Goal: Task Accomplishment & Management: Manage account settings

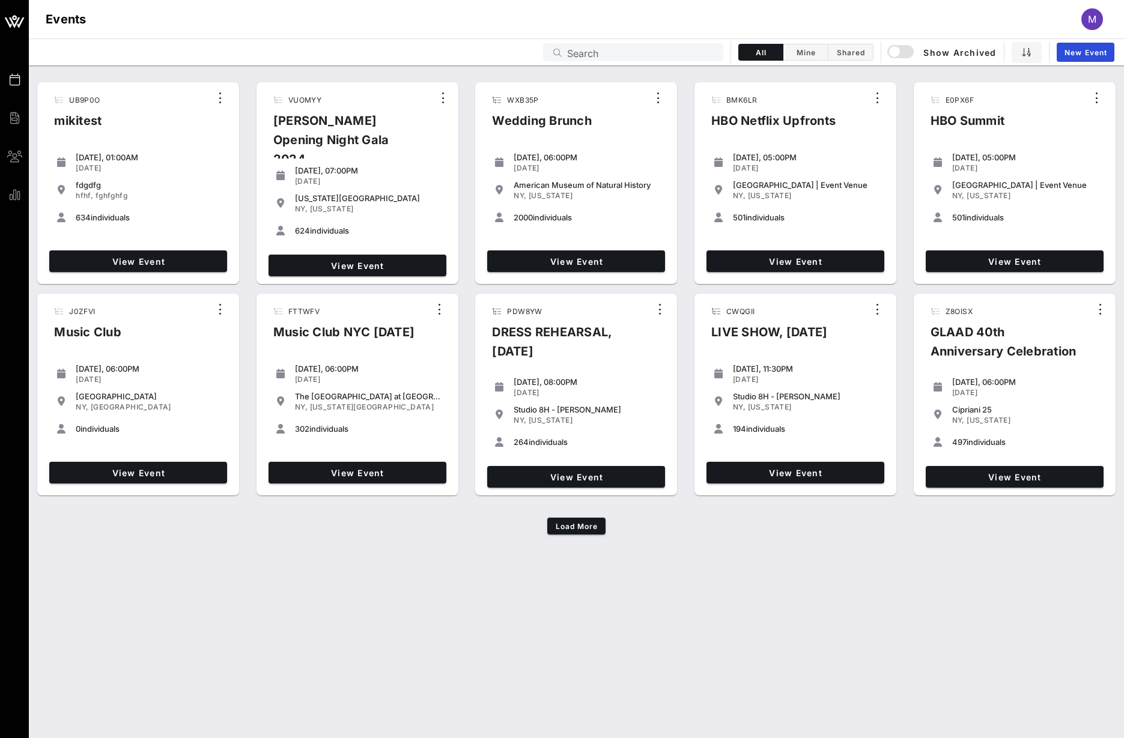
drag, startPoint x: 842, startPoint y: 618, endPoint x: 840, endPoint y: 609, distance: 9.8
click at [842, 618] on div "UB9P0O mikitest [DATE], 01:00AM [DATE] fdgdfg hfhf, fghfghfg 634 individuals Vi…" at bounding box center [576, 401] width 1095 height 673
click at [642, 47] on input "Search" at bounding box center [641, 52] width 149 height 16
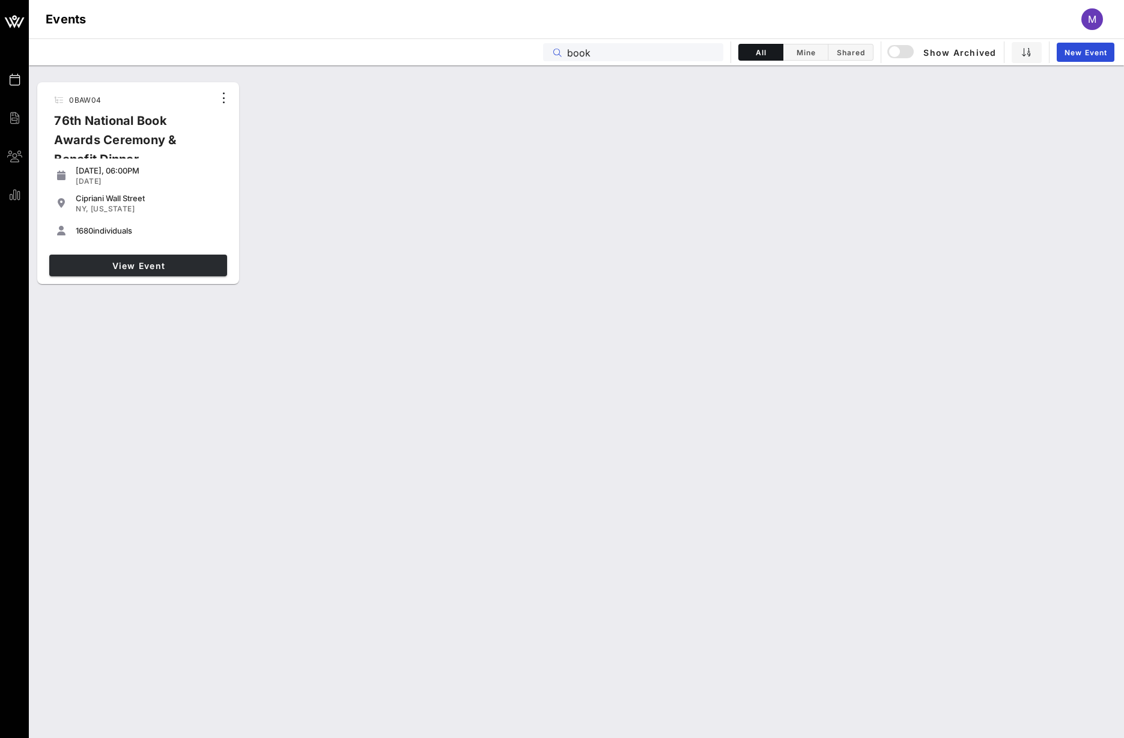
type input "book"
click at [118, 272] on link "View Event" at bounding box center [138, 266] width 178 height 22
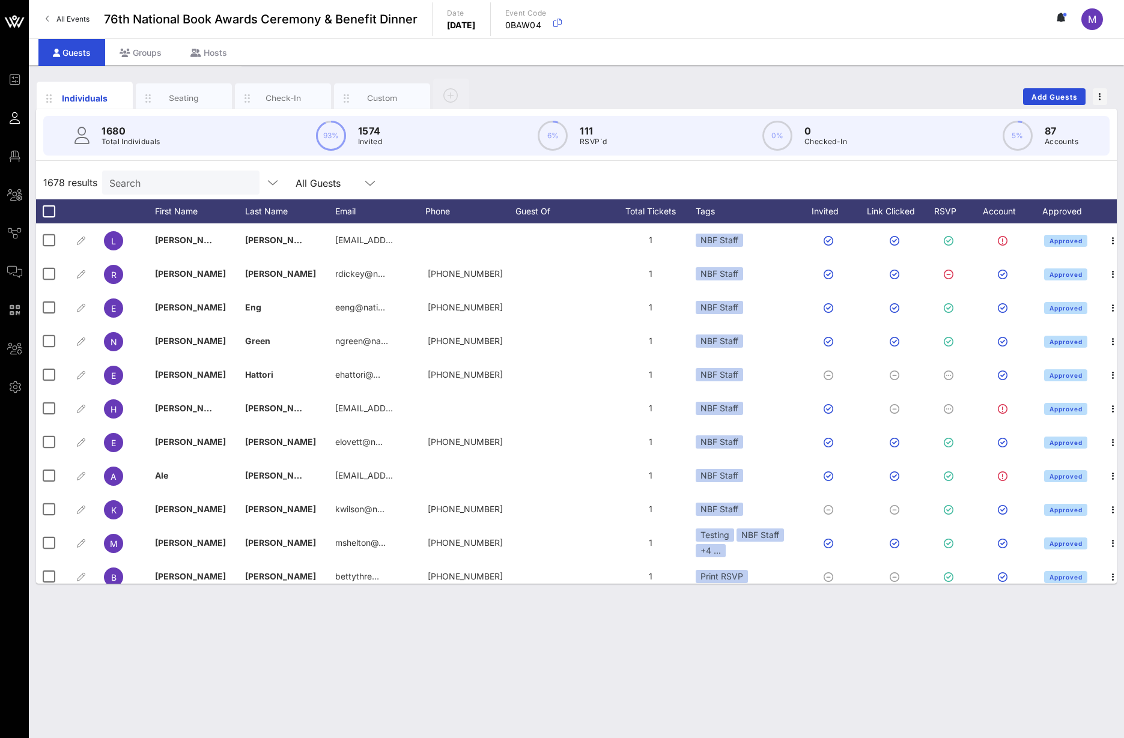
click at [162, 175] on input "Search" at bounding box center [179, 183] width 141 height 16
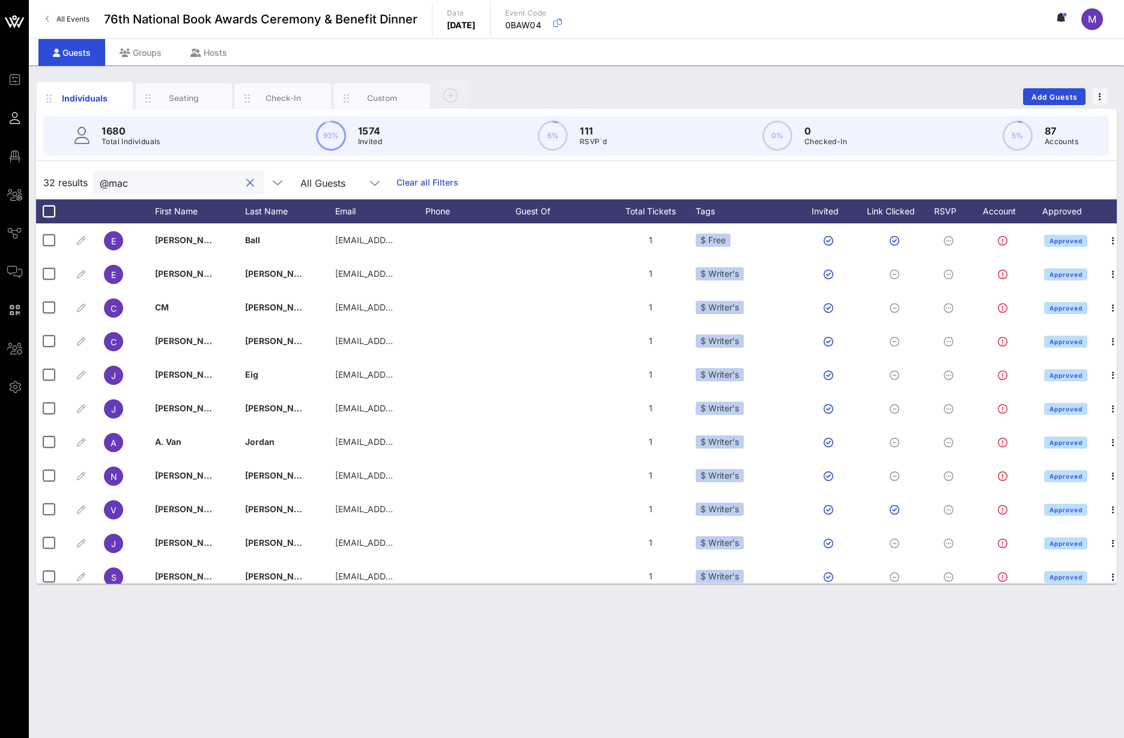
type input "@mac"
